Goal: Check status: Check status

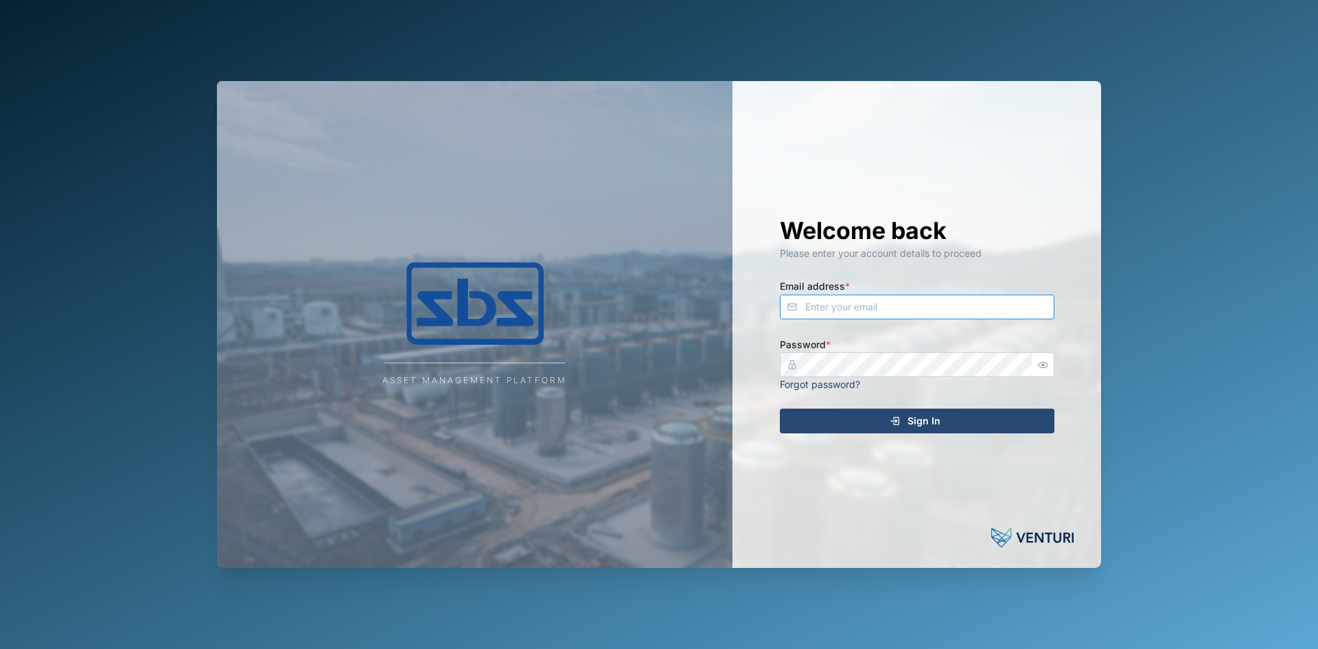
type input "[PERSON_NAME][EMAIL_ADDRESS][DOMAIN_NAME]"
click at [934, 419] on span "Sign In" at bounding box center [923, 420] width 33 height 23
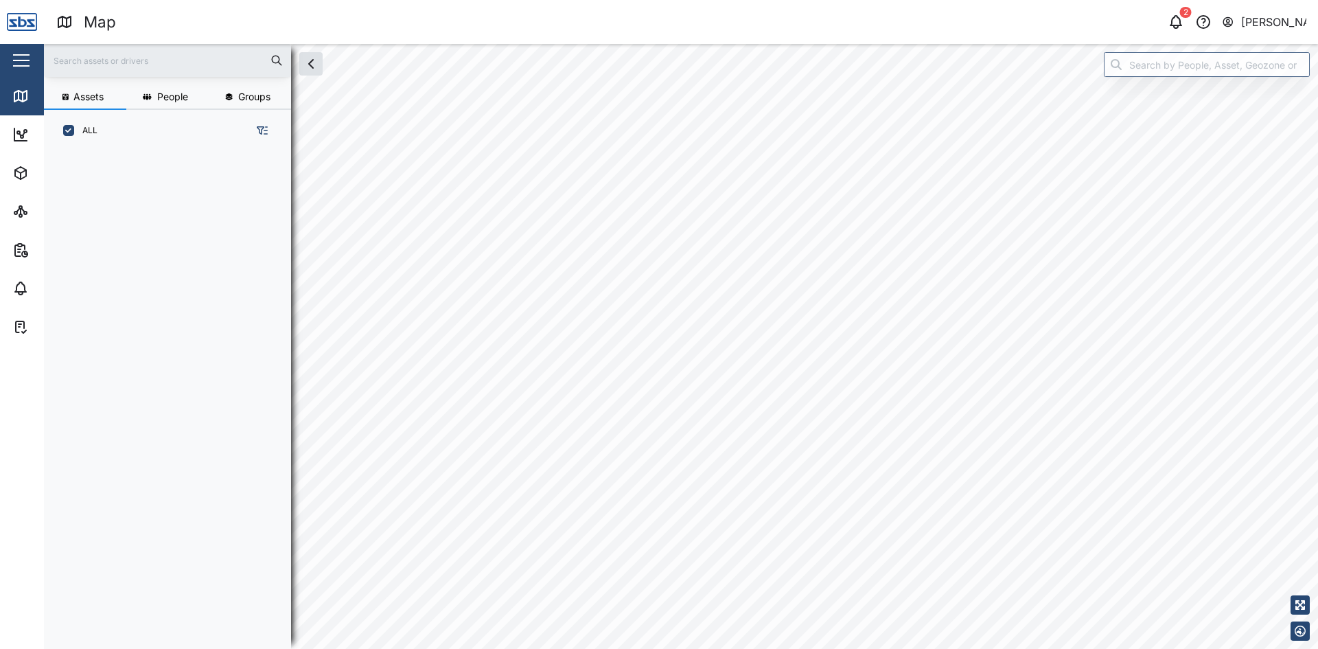
scroll to position [480, 215]
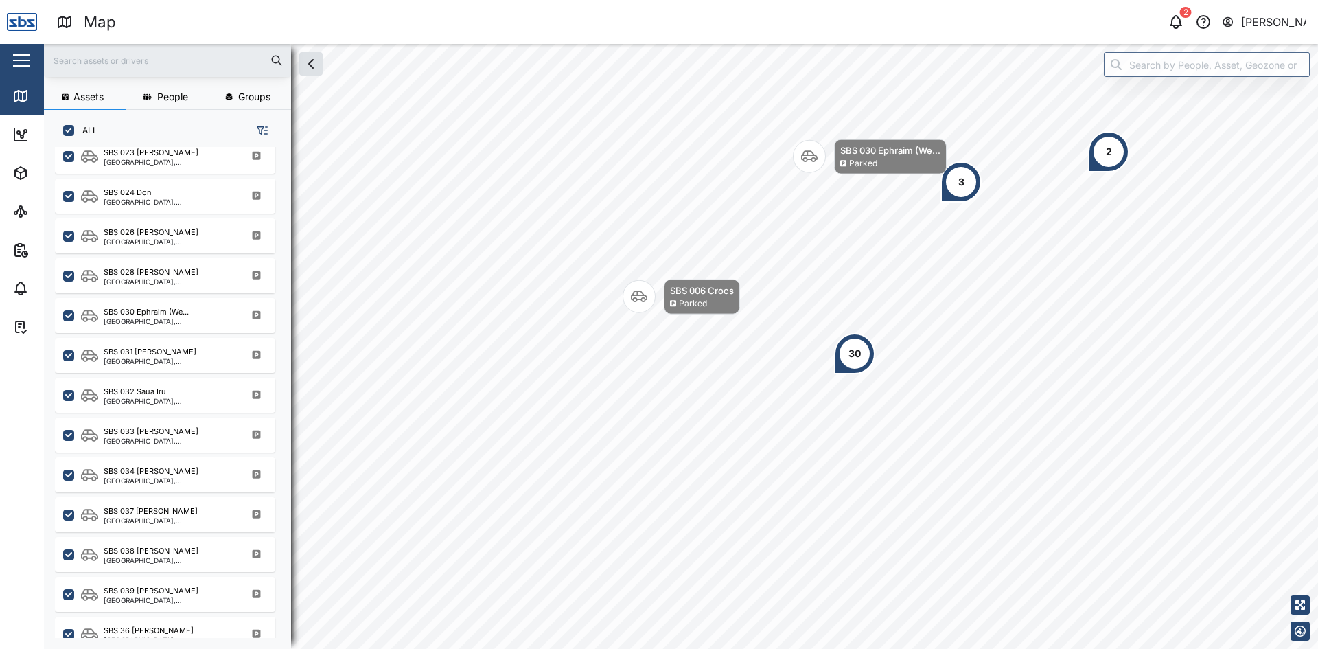
scroll to position [1340, 0]
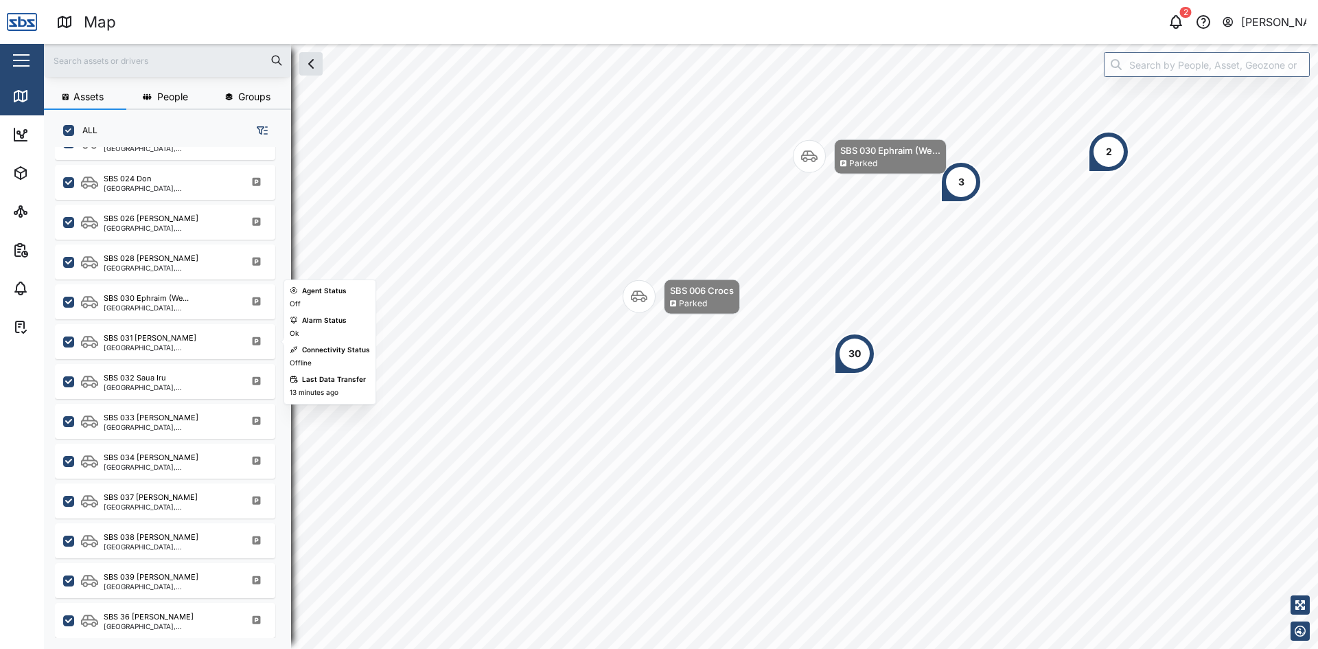
click at [163, 342] on div "SBS 031 [PERSON_NAME]" at bounding box center [169, 338] width 131 height 12
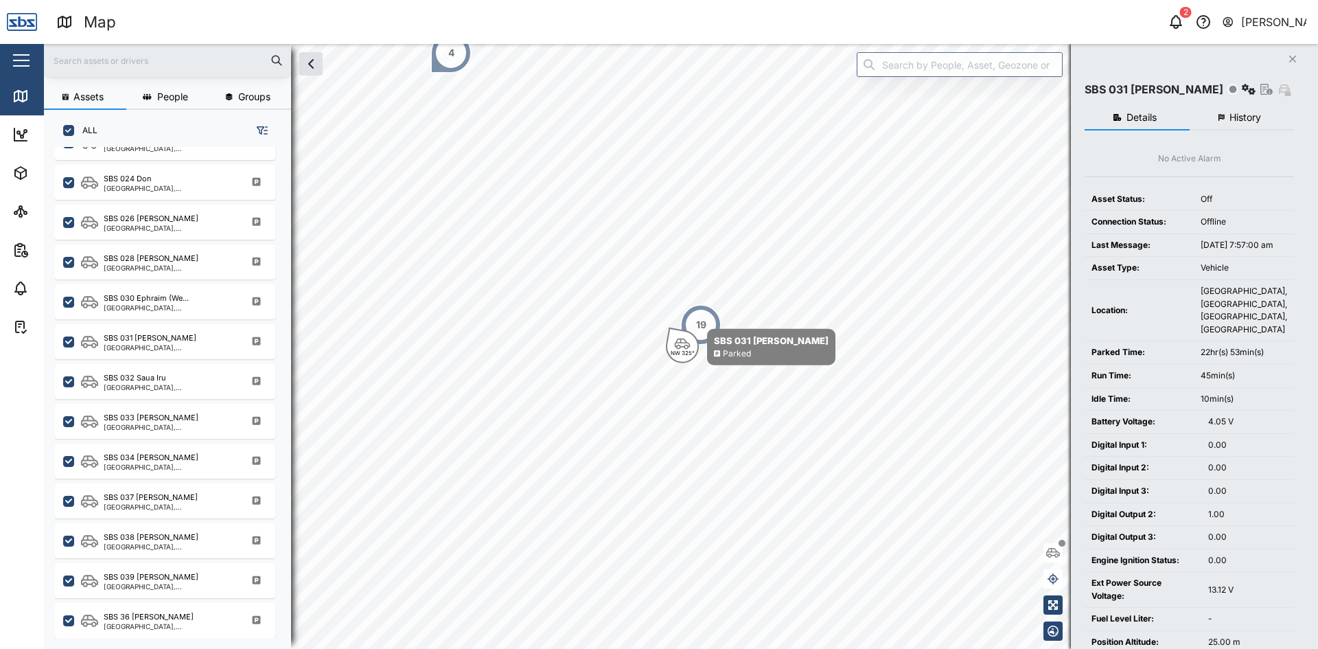
click at [1250, 117] on span "History" at bounding box center [1245, 118] width 32 height 10
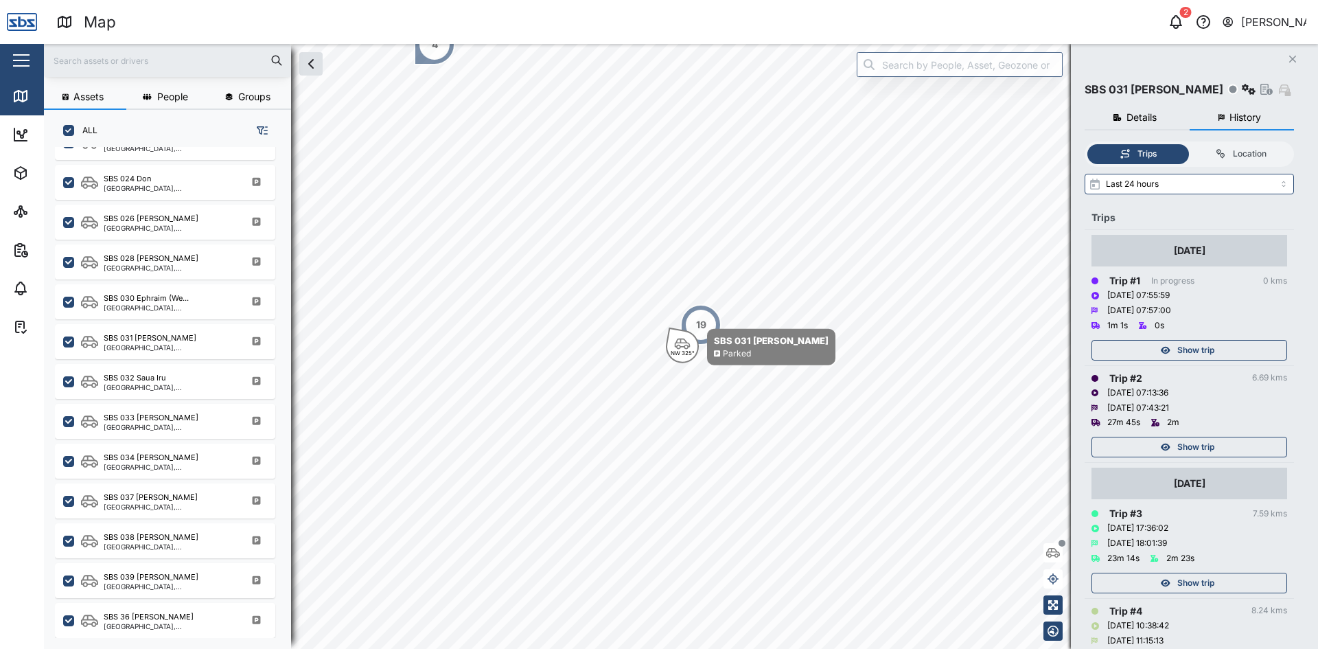
click at [1220, 446] on div "Show trip" at bounding box center [1187, 446] width 178 height 19
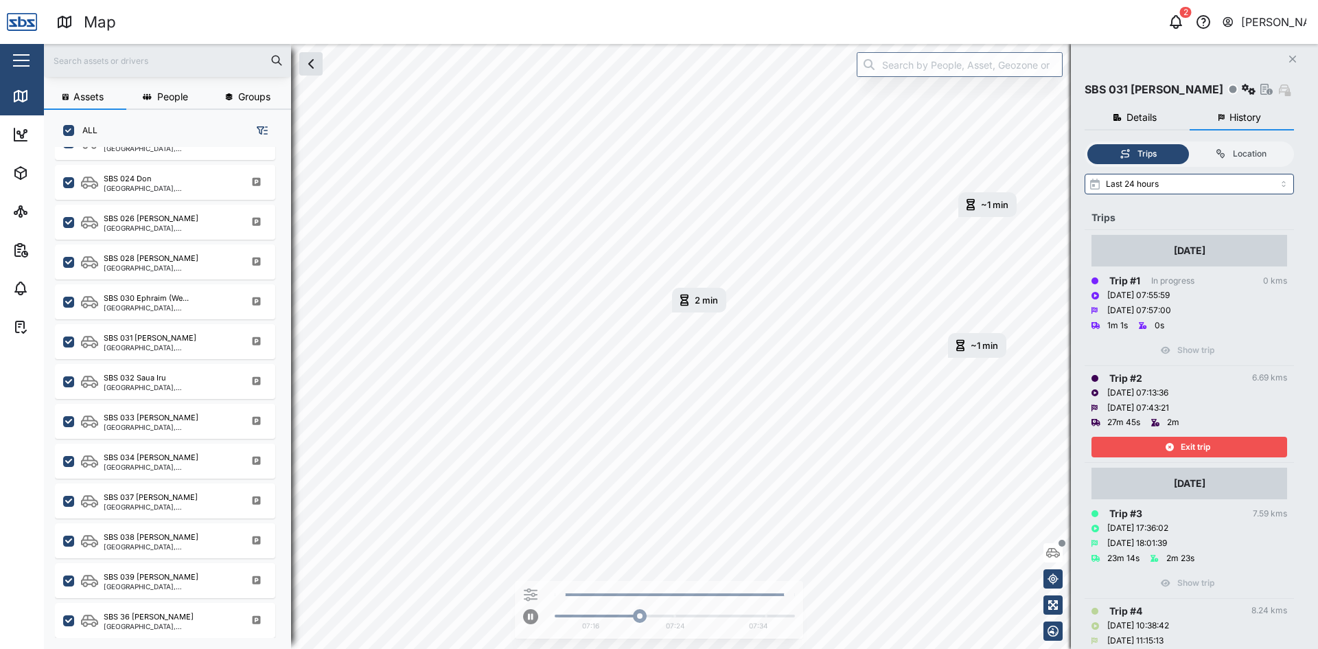
click at [1220, 446] on div "Exit trip" at bounding box center [1187, 446] width 178 height 19
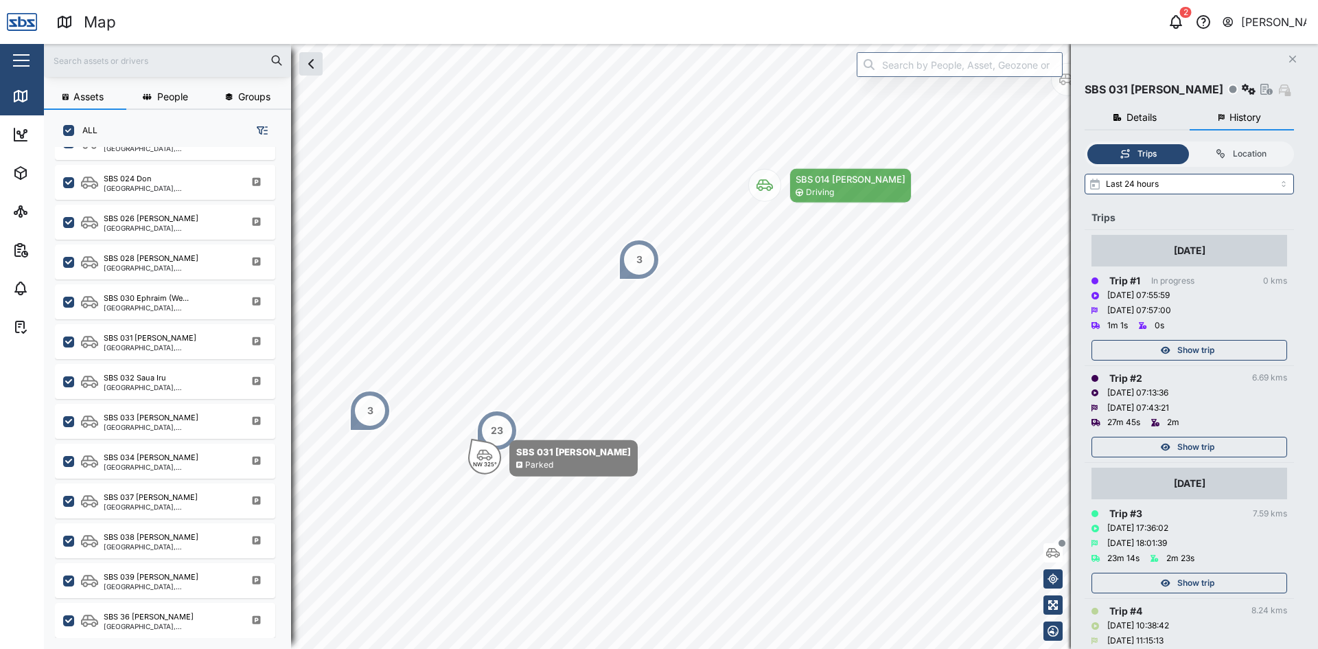
scroll to position [69, 0]
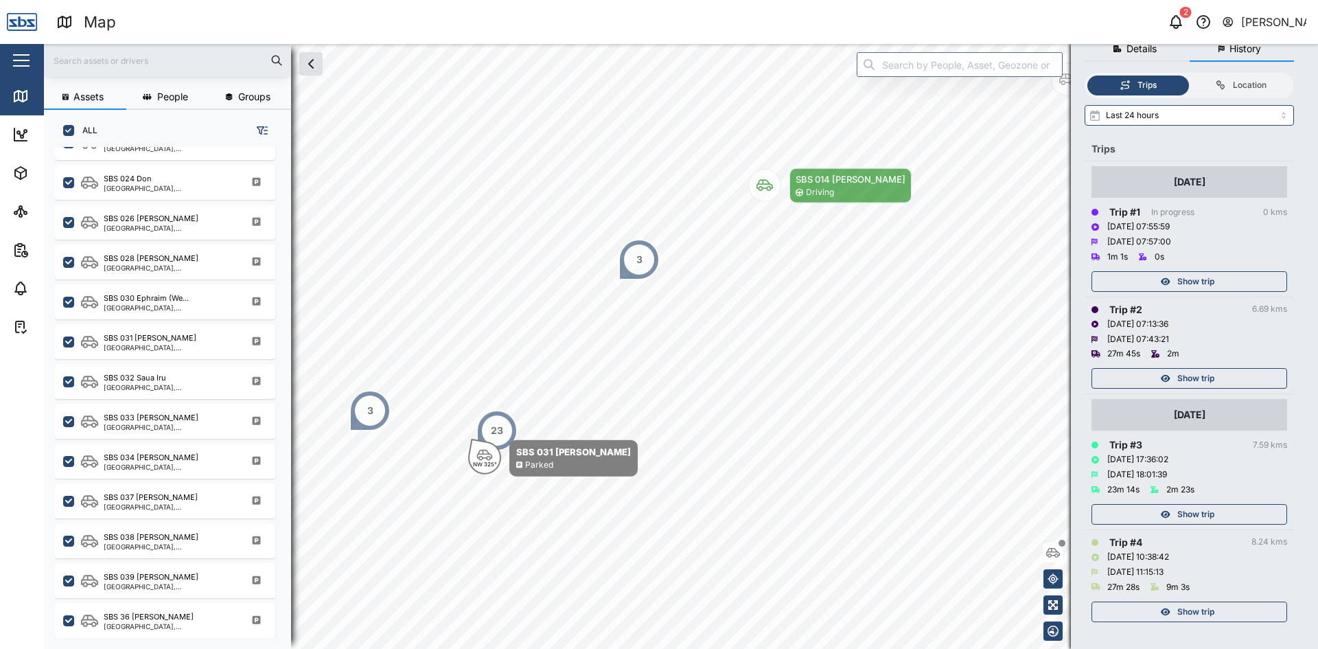
click at [1217, 611] on div "Show trip" at bounding box center [1187, 611] width 178 height 19
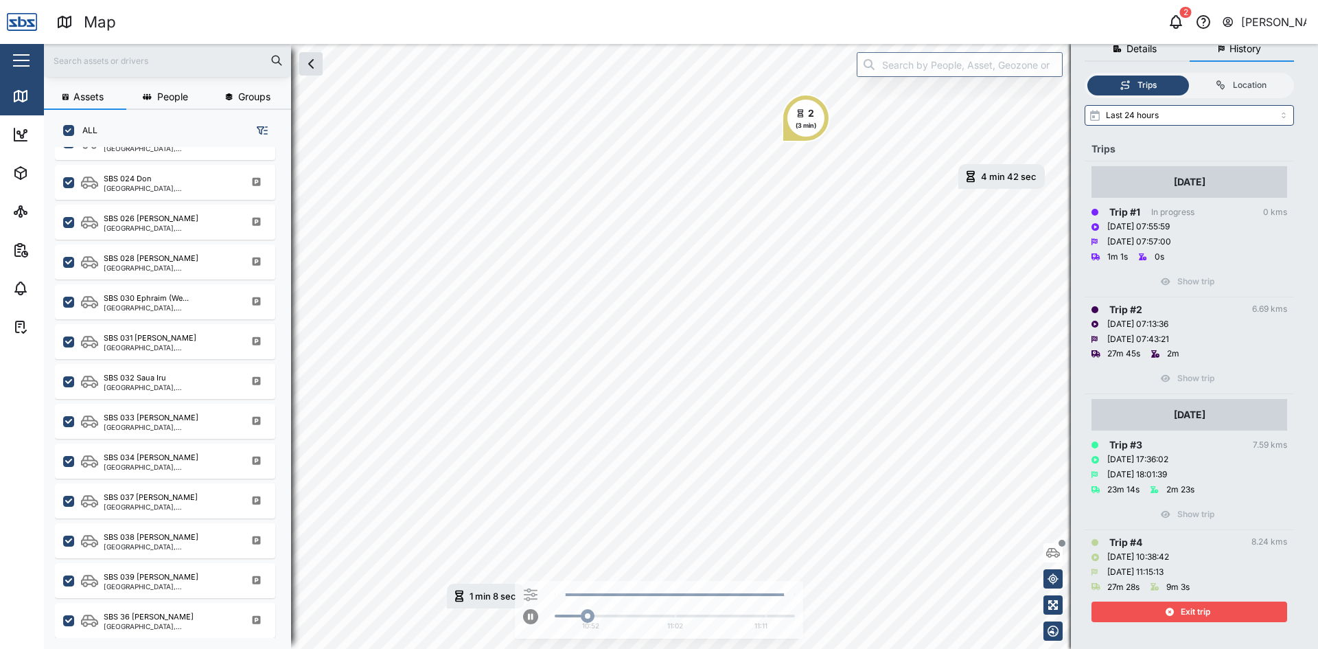
click at [1217, 611] on div "Exit trip" at bounding box center [1187, 611] width 178 height 19
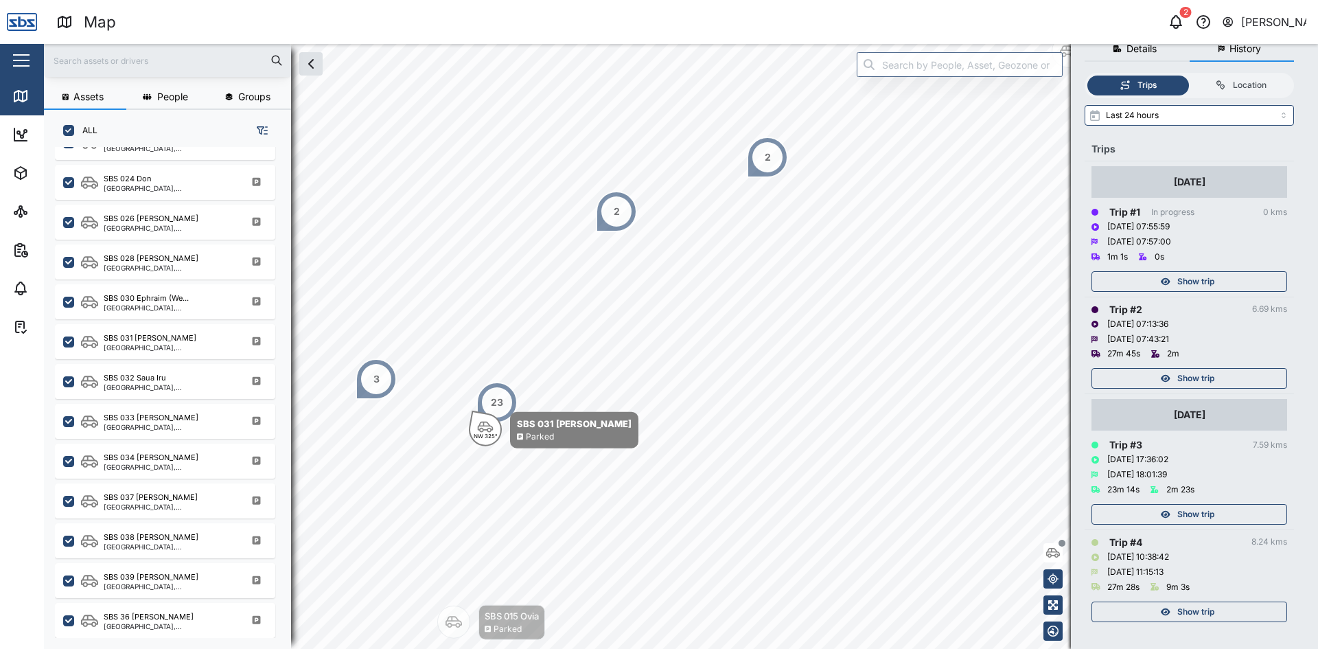
click at [1210, 514] on span "Show trip" at bounding box center [1195, 513] width 37 height 19
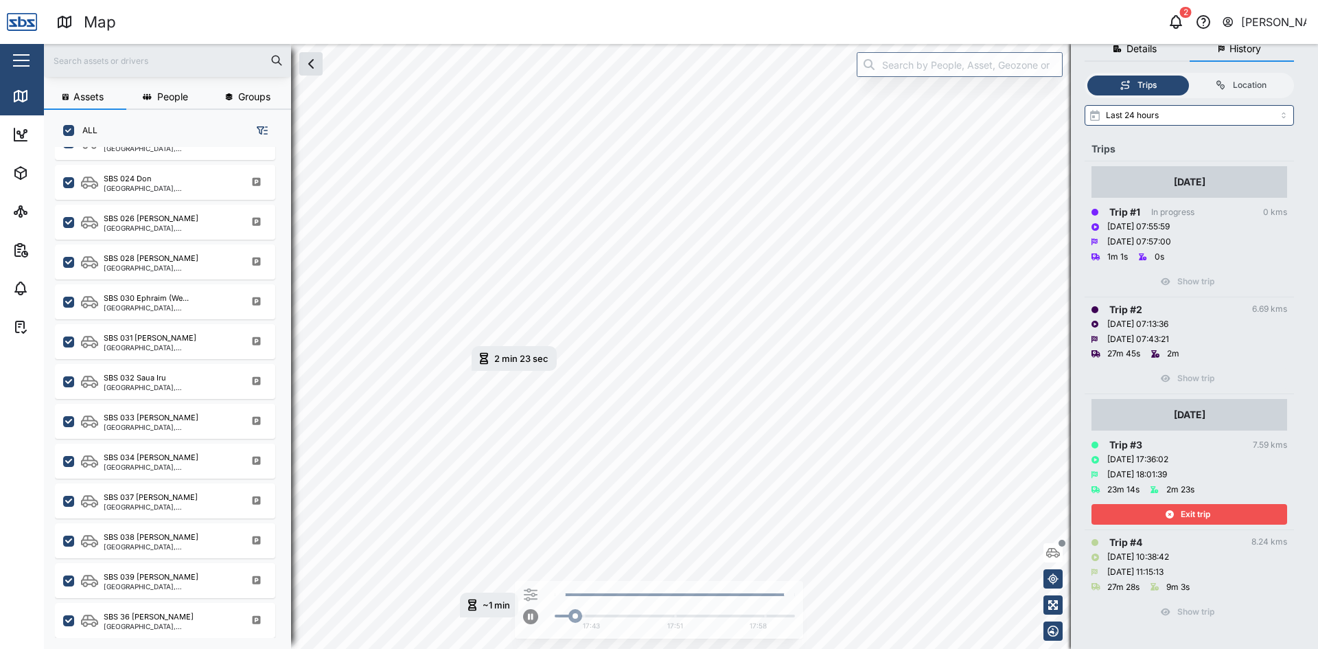
click at [1210, 514] on span "Exit trip" at bounding box center [1195, 513] width 30 height 19
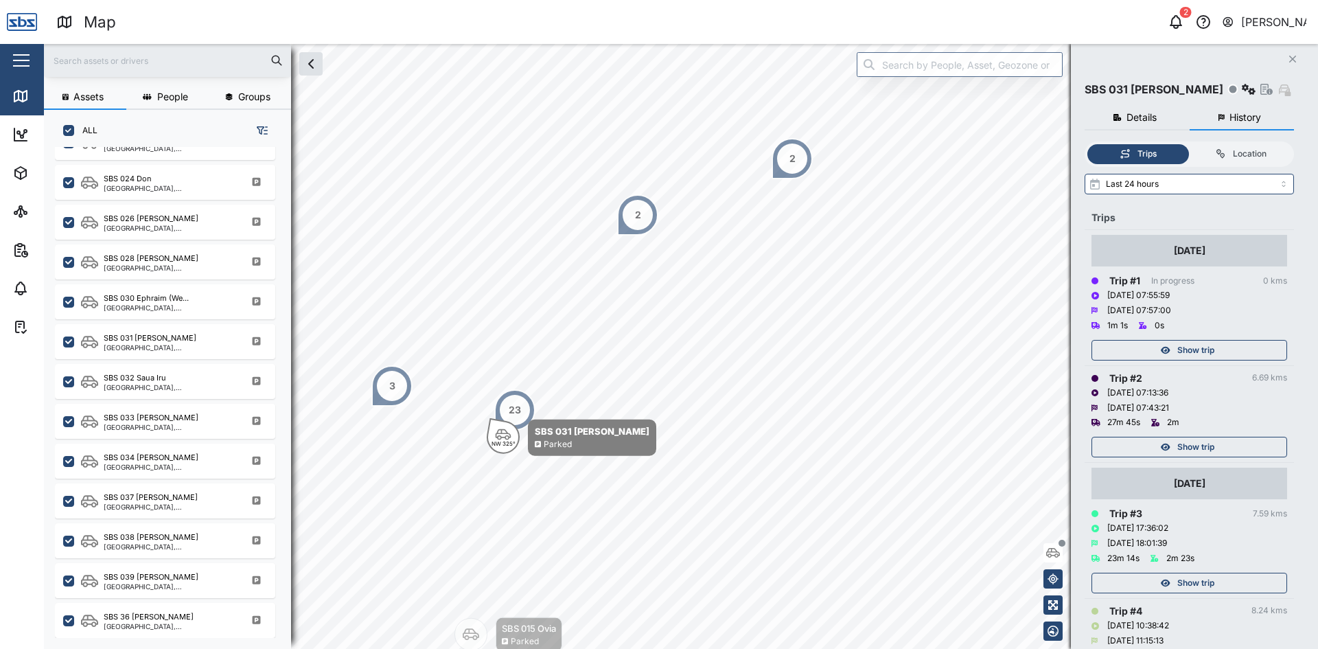
click at [1289, 55] on icon "Close" at bounding box center [1292, 59] width 8 height 11
